Goal: Task Accomplishment & Management: Complete application form

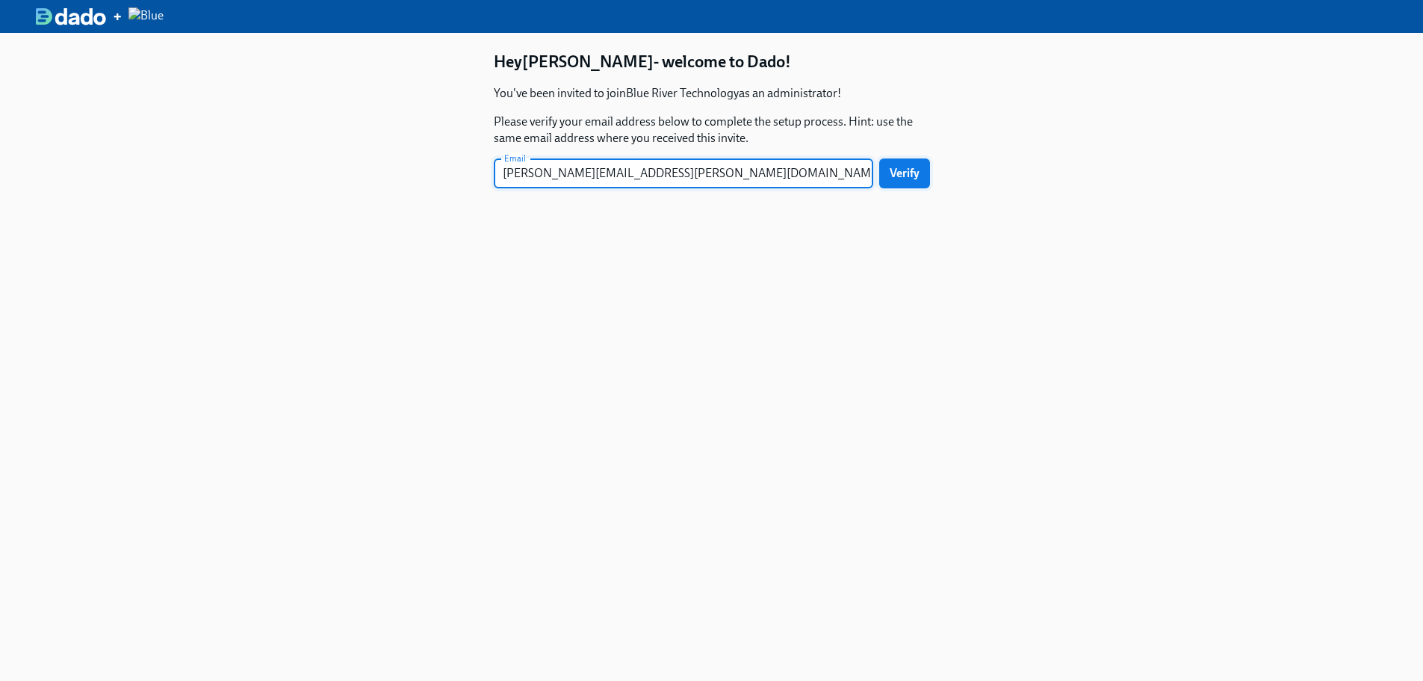
type input "[PERSON_NAME][EMAIL_ADDRESS][PERSON_NAME][DOMAIN_NAME]"
click at [889, 176] on button "Verify" at bounding box center [904, 173] width 51 height 30
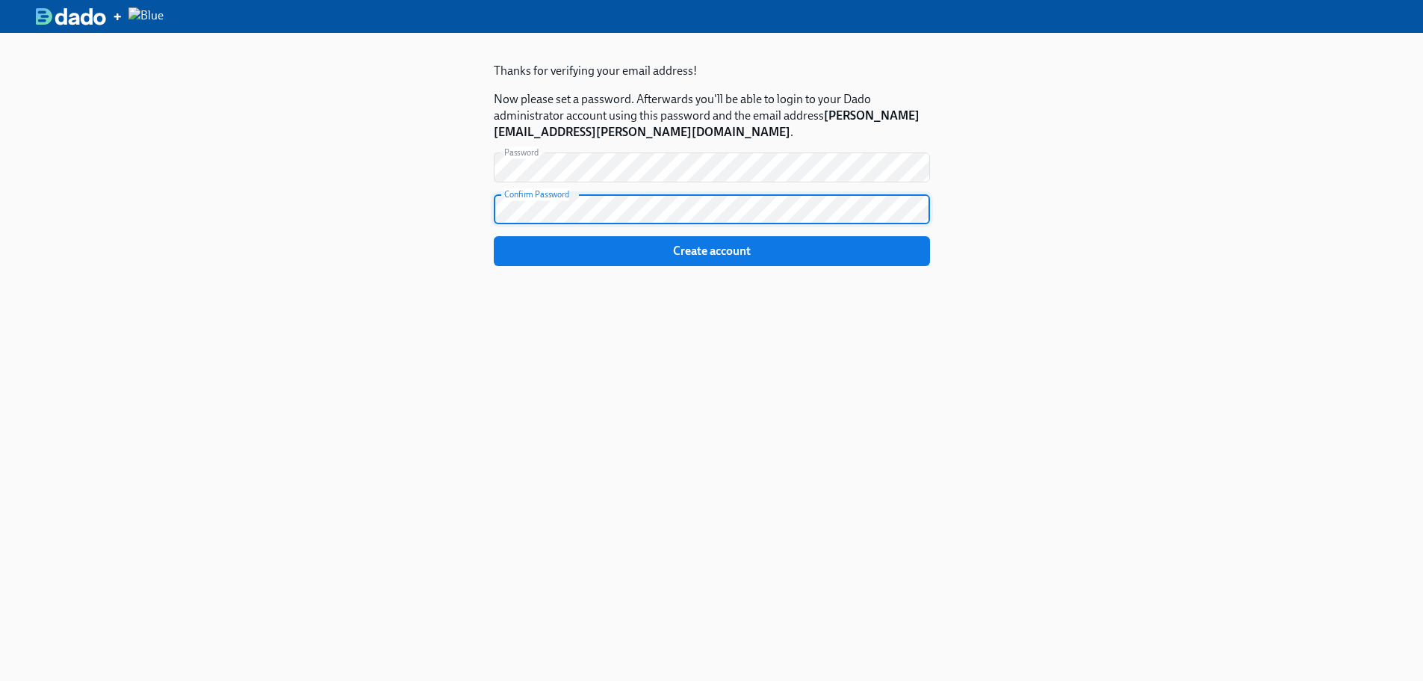
click at [607, 264] on button "Create account" at bounding box center [712, 251] width 436 height 30
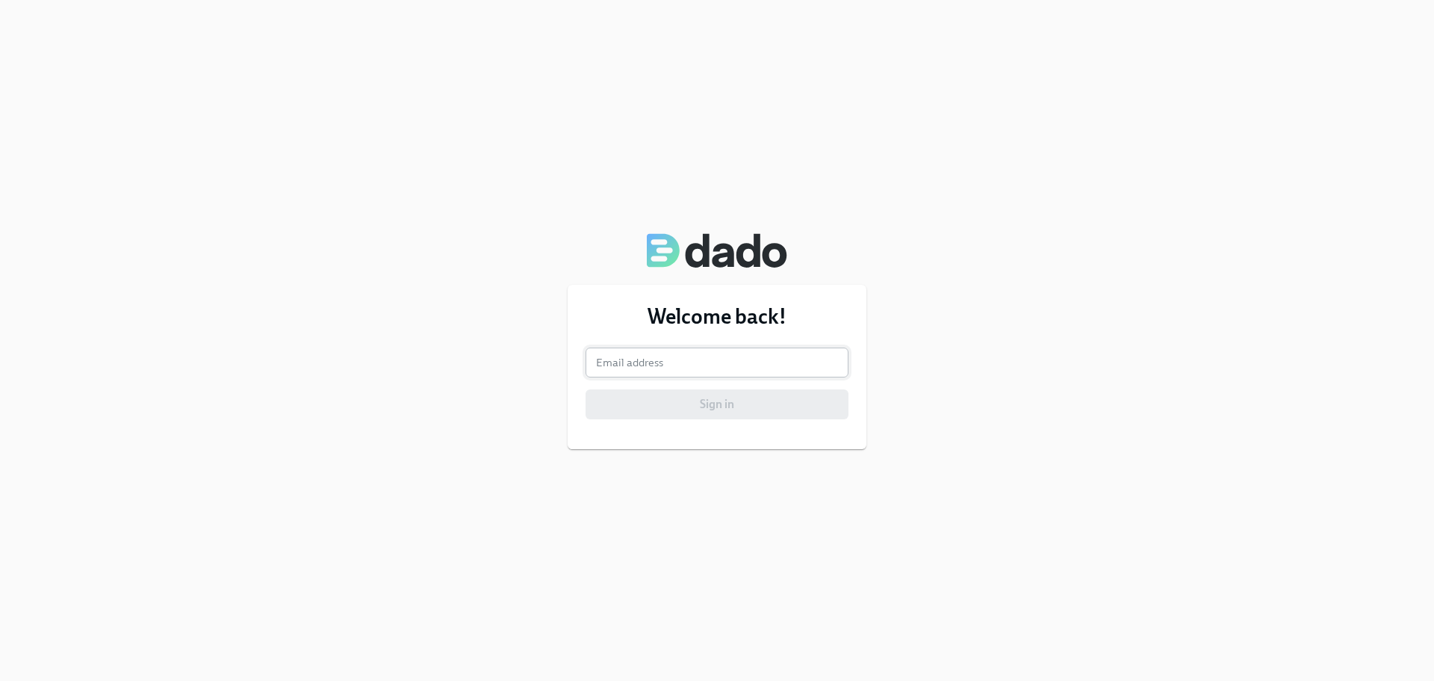
click at [628, 368] on input "email" at bounding box center [717, 362] width 263 height 30
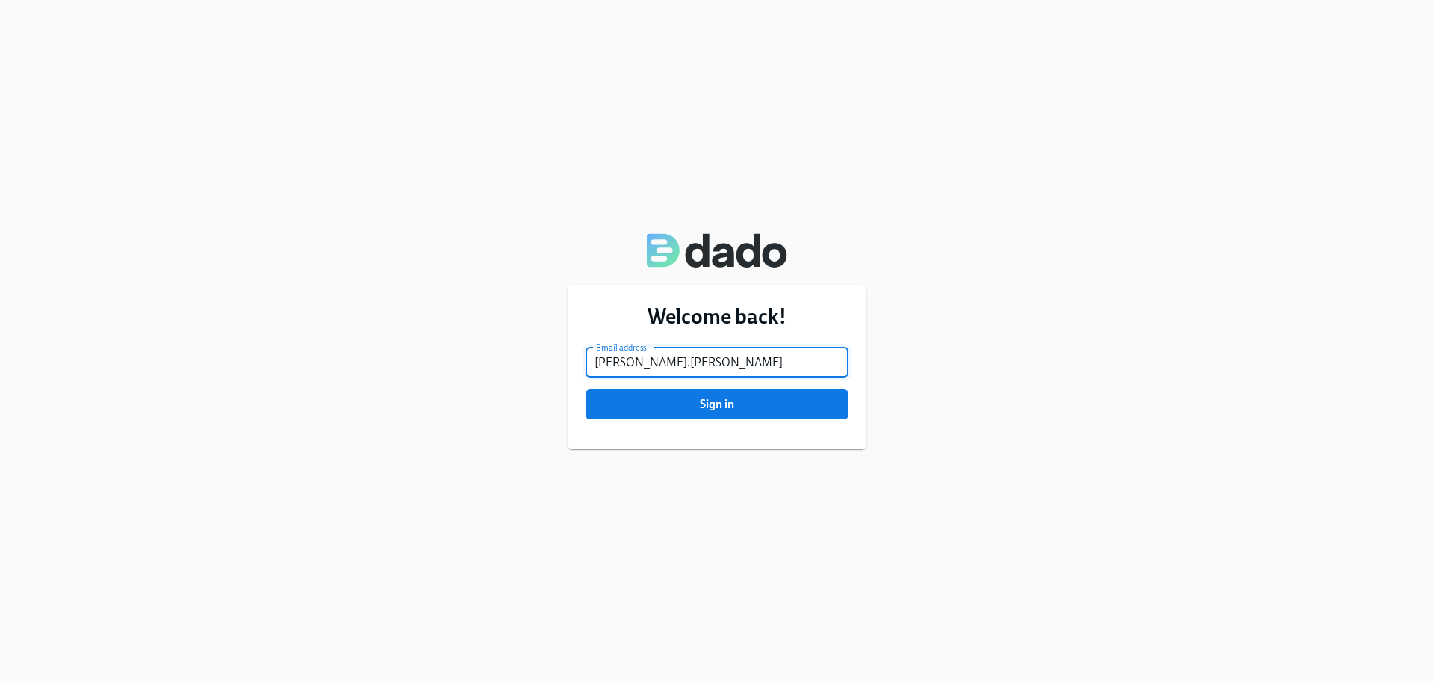
type input "[PERSON_NAME][EMAIL_ADDRESS][PERSON_NAME][DOMAIN_NAME]"
click at [686, 407] on span "Sign in" at bounding box center [717, 404] width 242 height 15
click at [719, 397] on span "Sign in" at bounding box center [717, 404] width 242 height 15
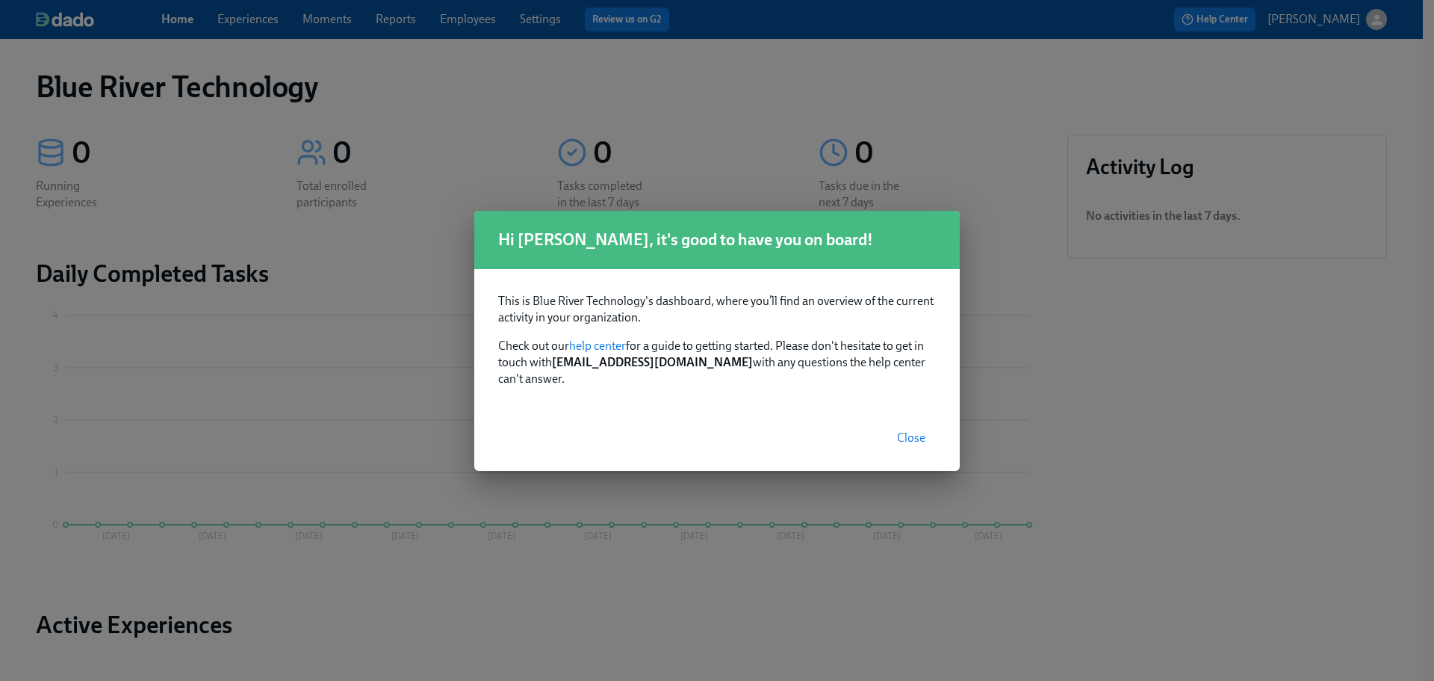
click at [906, 431] on span "Close" at bounding box center [911, 437] width 28 height 15
